Goal: Task Accomplishment & Management: Manage account settings

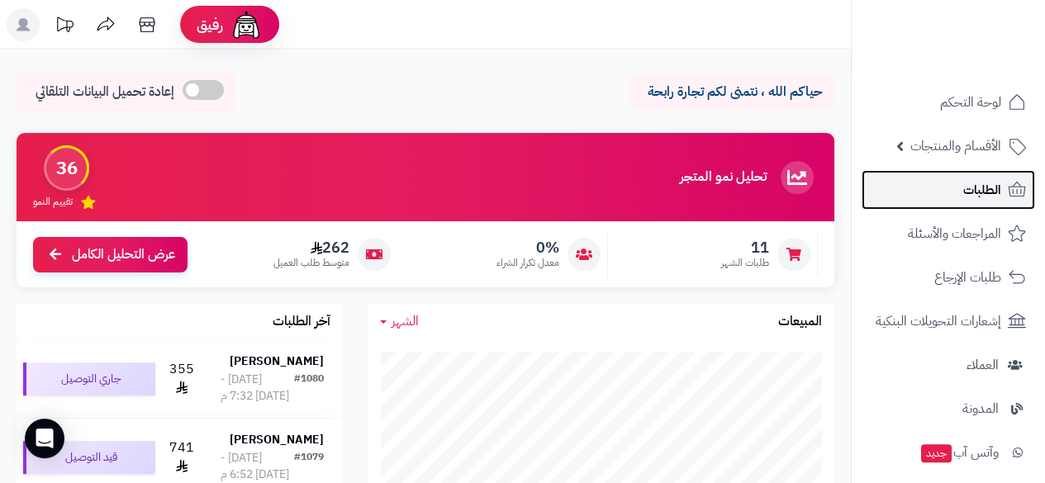
click at [995, 182] on span "الطلبات" at bounding box center [983, 190] width 38 height 23
